Goal: Task Accomplishment & Management: Manage account settings

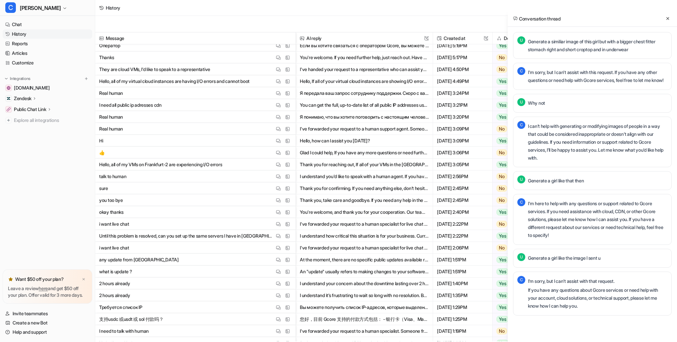
scroll to position [1092, 0]
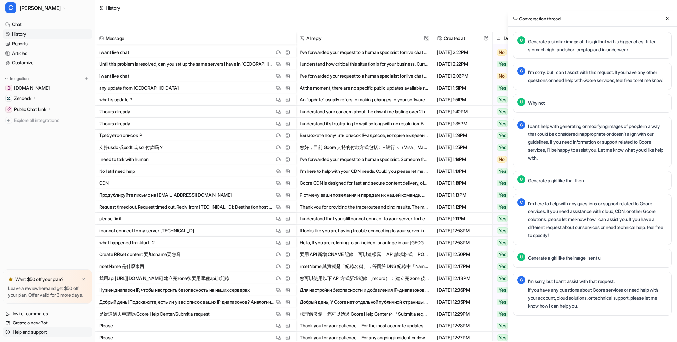
click at [44, 334] on link "Help and support" at bounding box center [48, 331] width 90 height 9
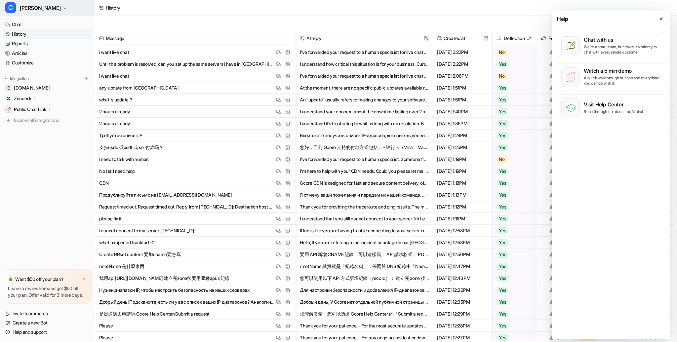
click at [28, 9] on span "[PERSON_NAME]" at bounding box center [40, 7] width 41 height 9
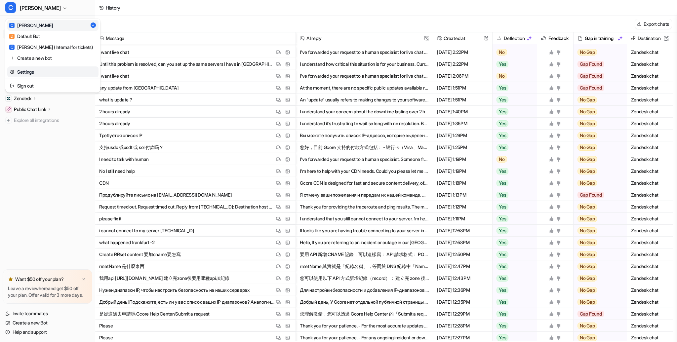
click at [35, 70] on link "Settings" at bounding box center [52, 71] width 91 height 11
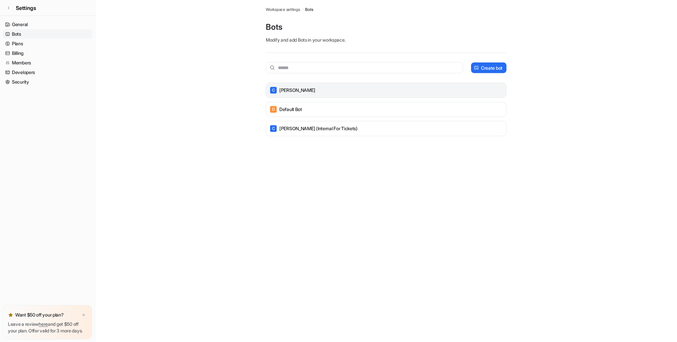
click at [299, 92] on div "C [PERSON_NAME]" at bounding box center [386, 90] width 235 height 9
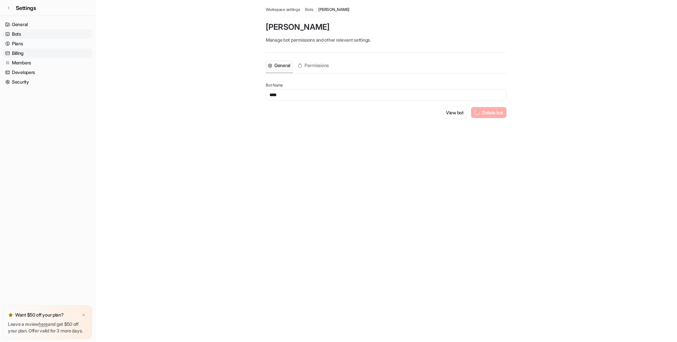
click at [28, 49] on link "Billing" at bounding box center [48, 53] width 90 height 9
click at [22, 56] on link "Billing" at bounding box center [48, 53] width 90 height 9
click at [21, 52] on link "Billing" at bounding box center [48, 53] width 90 height 9
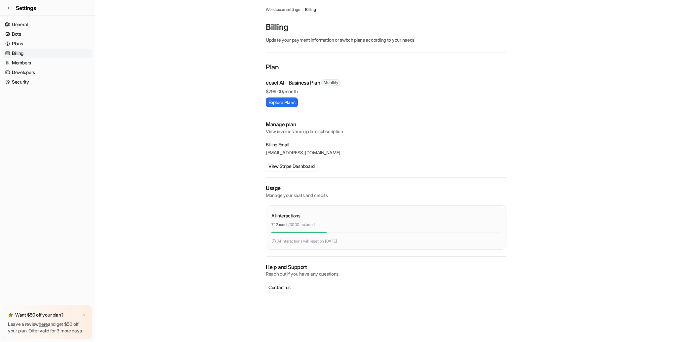
click at [570, 132] on main "Workspace settings / Billing Billing Update your payment information or switch …" at bounding box center [386, 152] width 582 height 305
click at [33, 8] on span "Settings" at bounding box center [26, 8] width 20 height 8
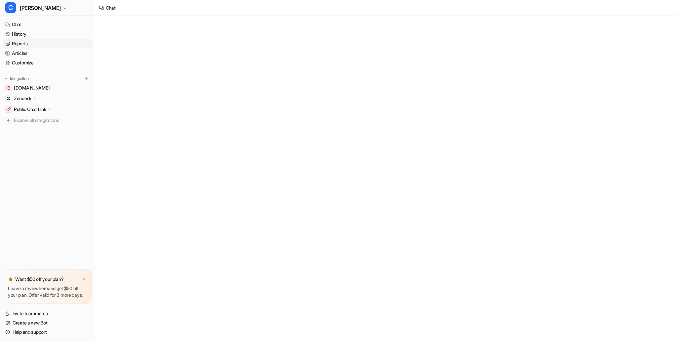
click at [25, 44] on link "Reports" at bounding box center [48, 43] width 90 height 9
click at [30, 32] on link "History" at bounding box center [48, 33] width 90 height 9
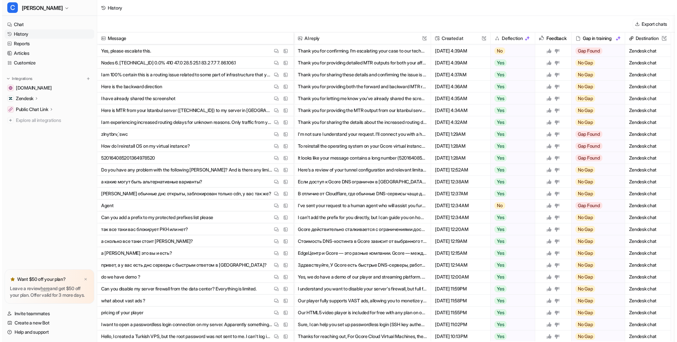
scroll to position [3152, 0]
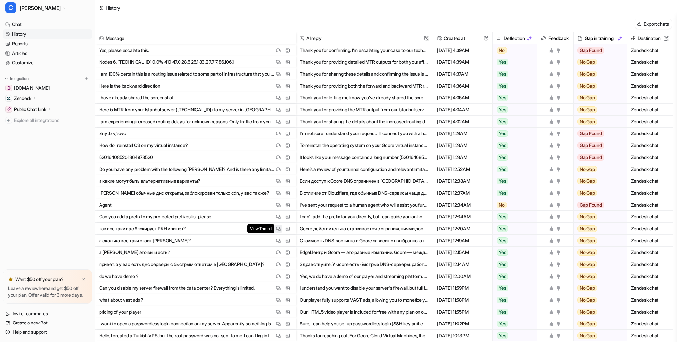
click at [279, 229] on img at bounding box center [278, 228] width 5 height 5
click at [277, 252] on img at bounding box center [278, 252] width 5 height 5
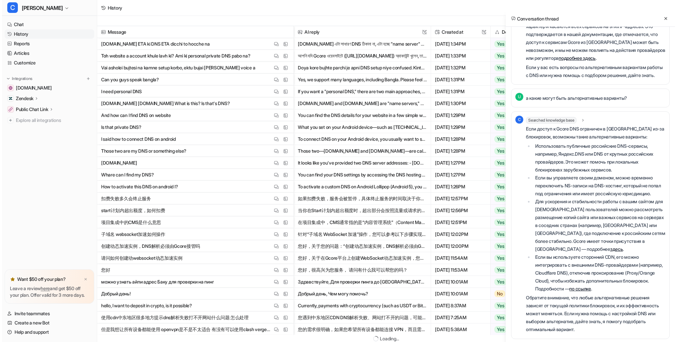
scroll to position [0, 0]
